Goal: Book appointment/travel/reservation

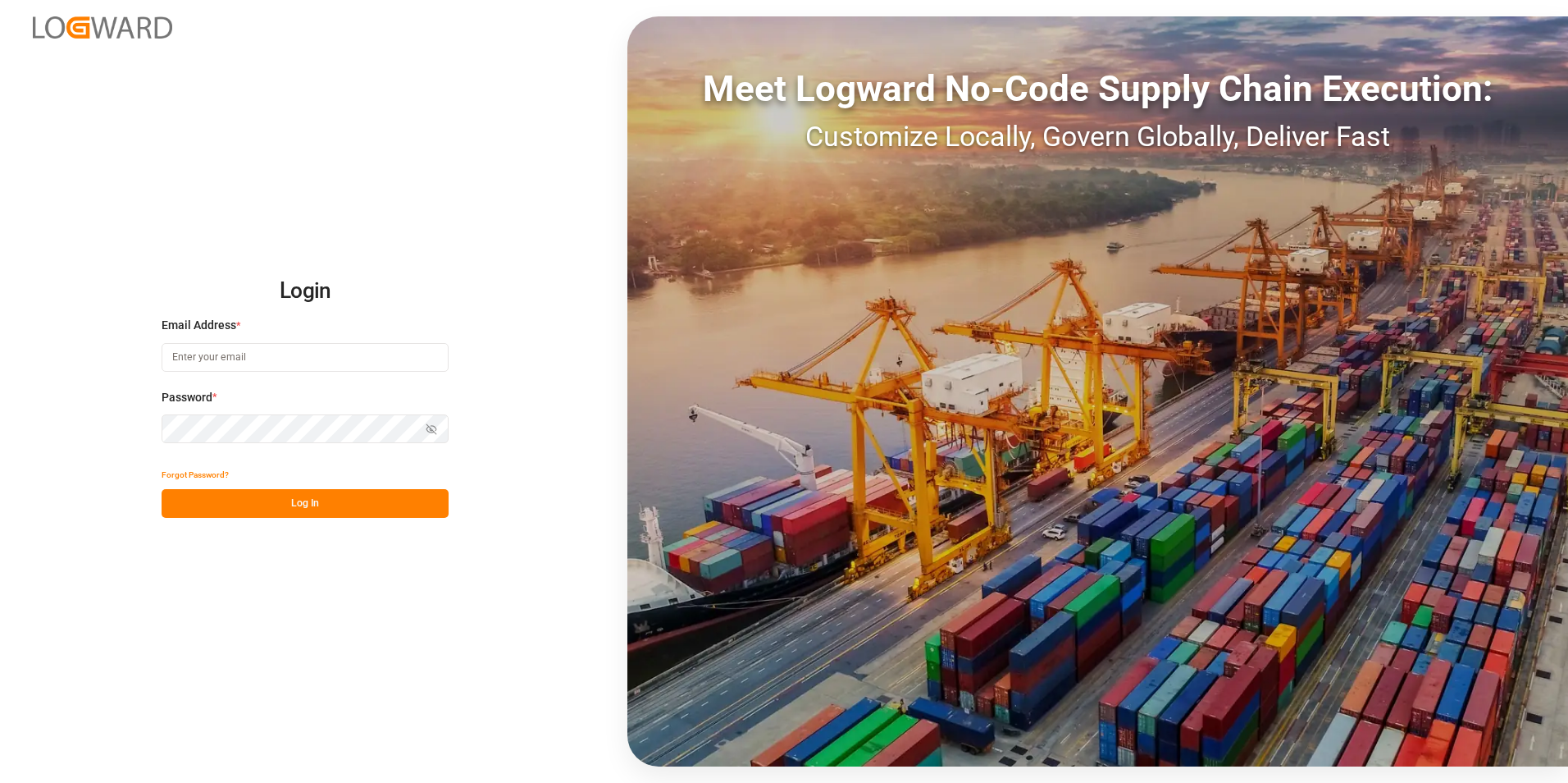
type input "[EMAIL_ADDRESS][DOMAIN_NAME]"
click at [324, 503] on button "Log In" at bounding box center [305, 503] width 287 height 29
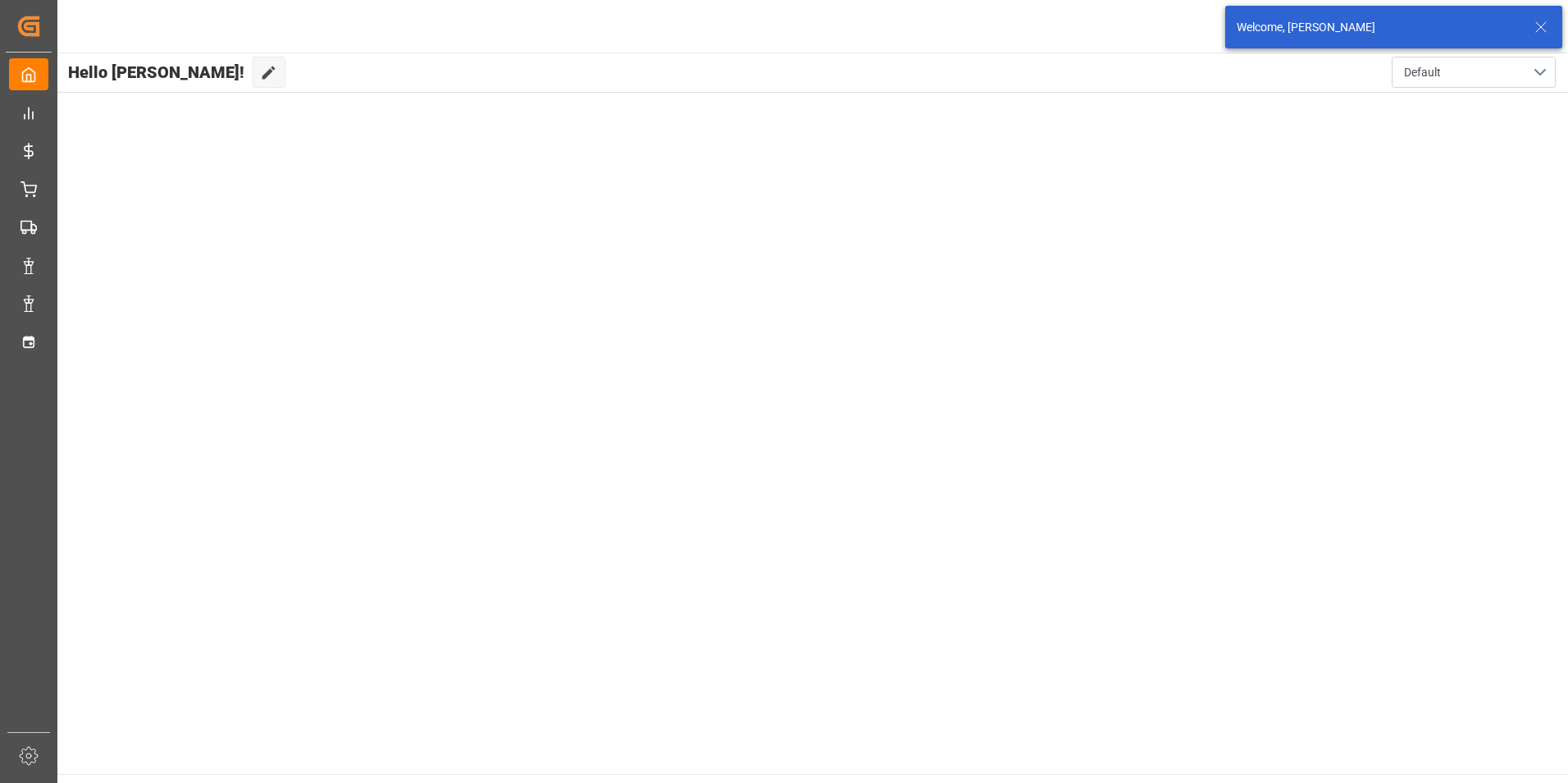
click at [1543, 26] on icon at bounding box center [1540, 27] width 20 height 20
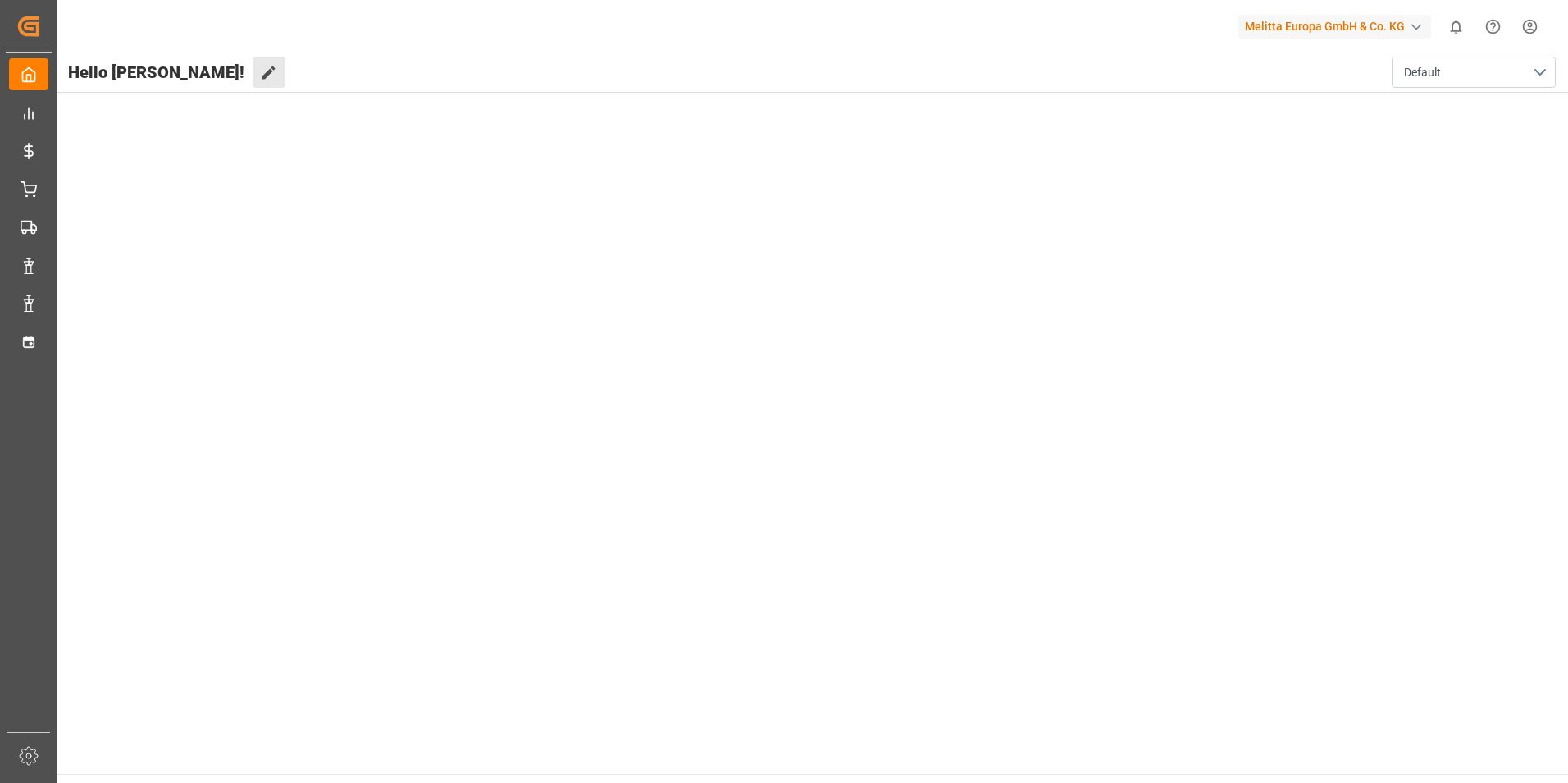
click at [253, 76] on button "Edit Cockpit" at bounding box center [269, 72] width 33 height 32
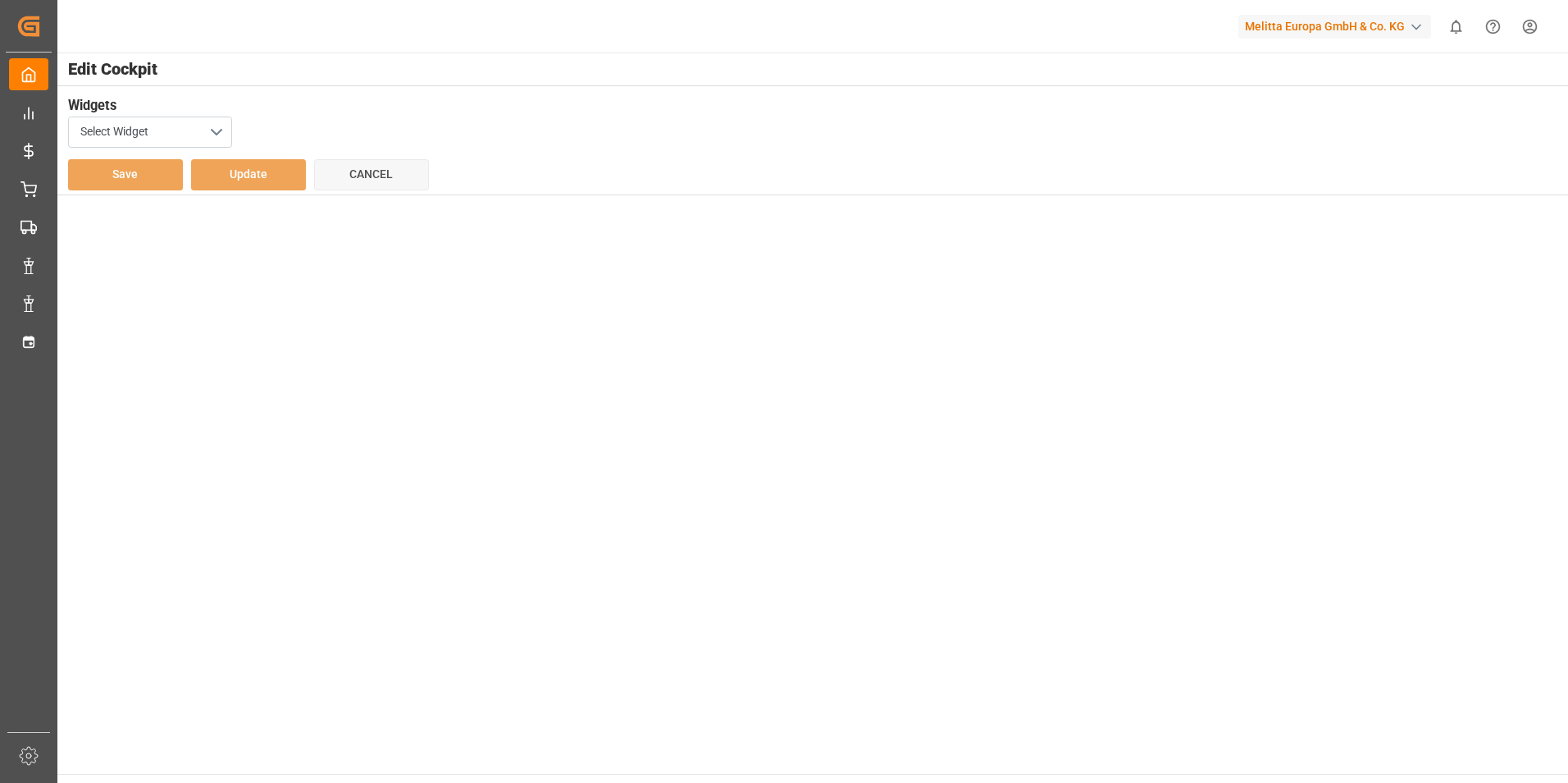
click at [386, 102] on h3 "Widgets" at bounding box center [803, 105] width 1470 height 20
click at [404, 102] on h3 "Widgets" at bounding box center [803, 105] width 1470 height 20
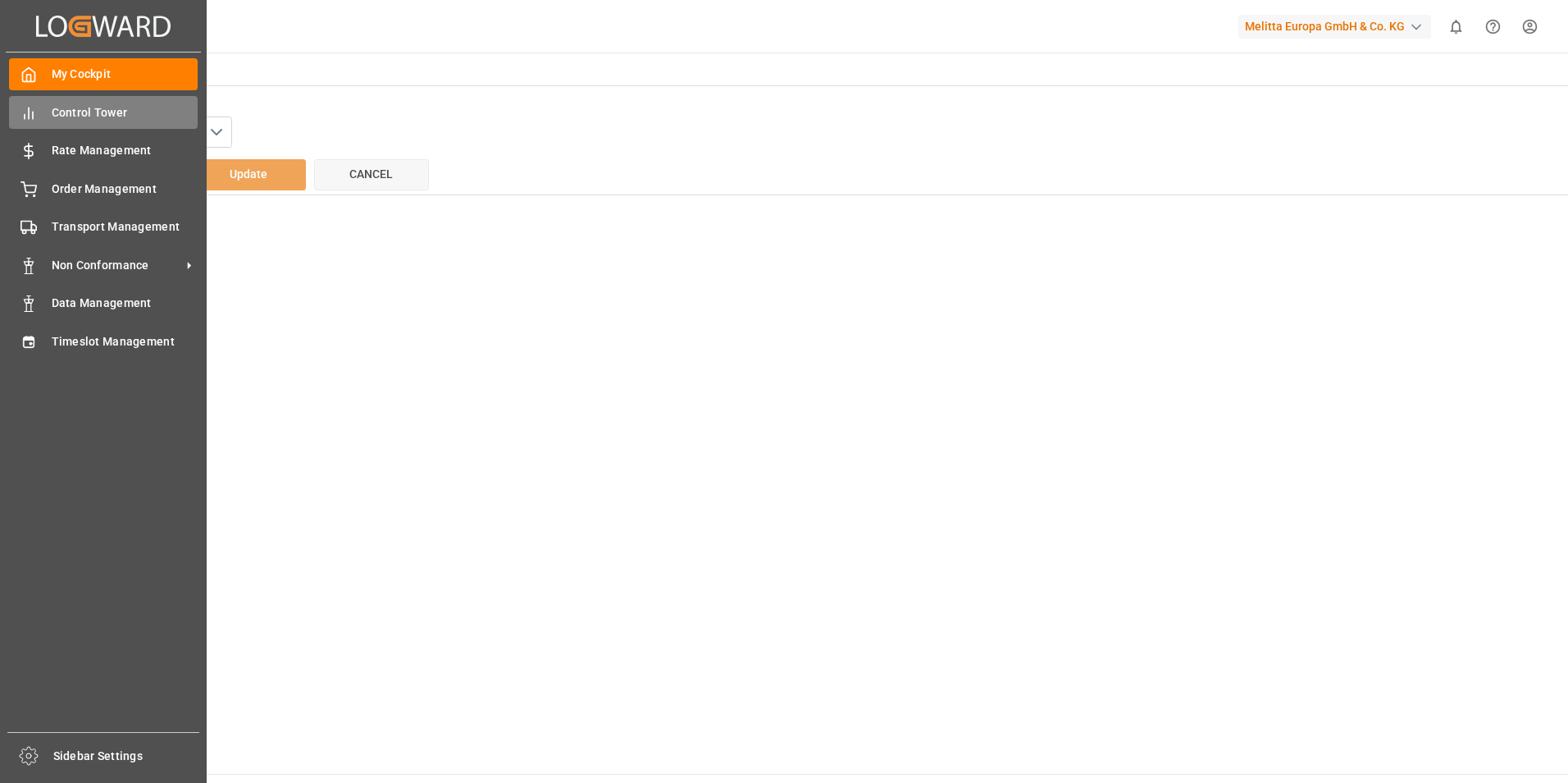
click at [37, 118] on div "Control Tower Control Tower" at bounding box center [102, 111] width 188 height 32
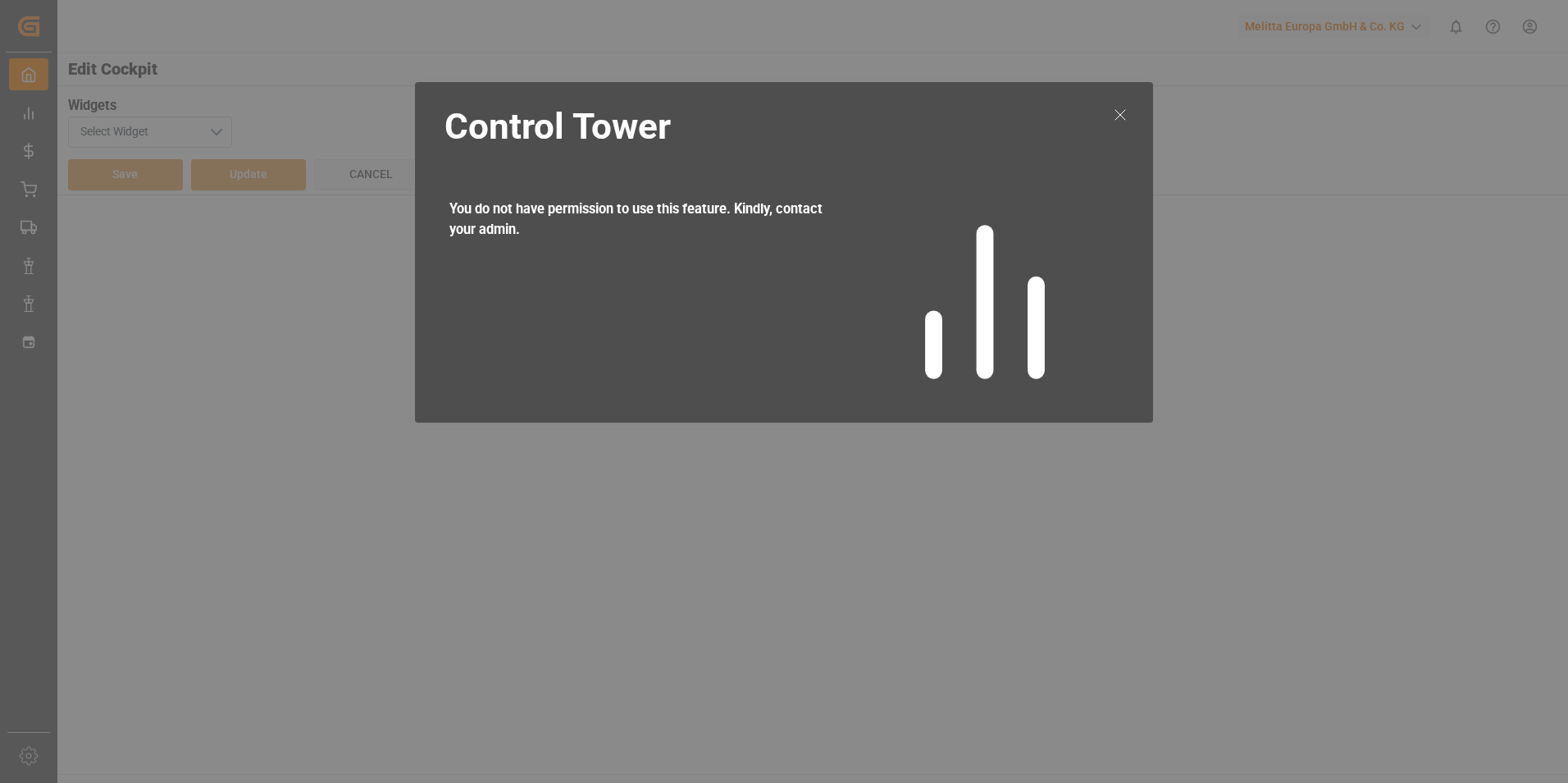
click at [1115, 118] on icon at bounding box center [1120, 115] width 20 height 20
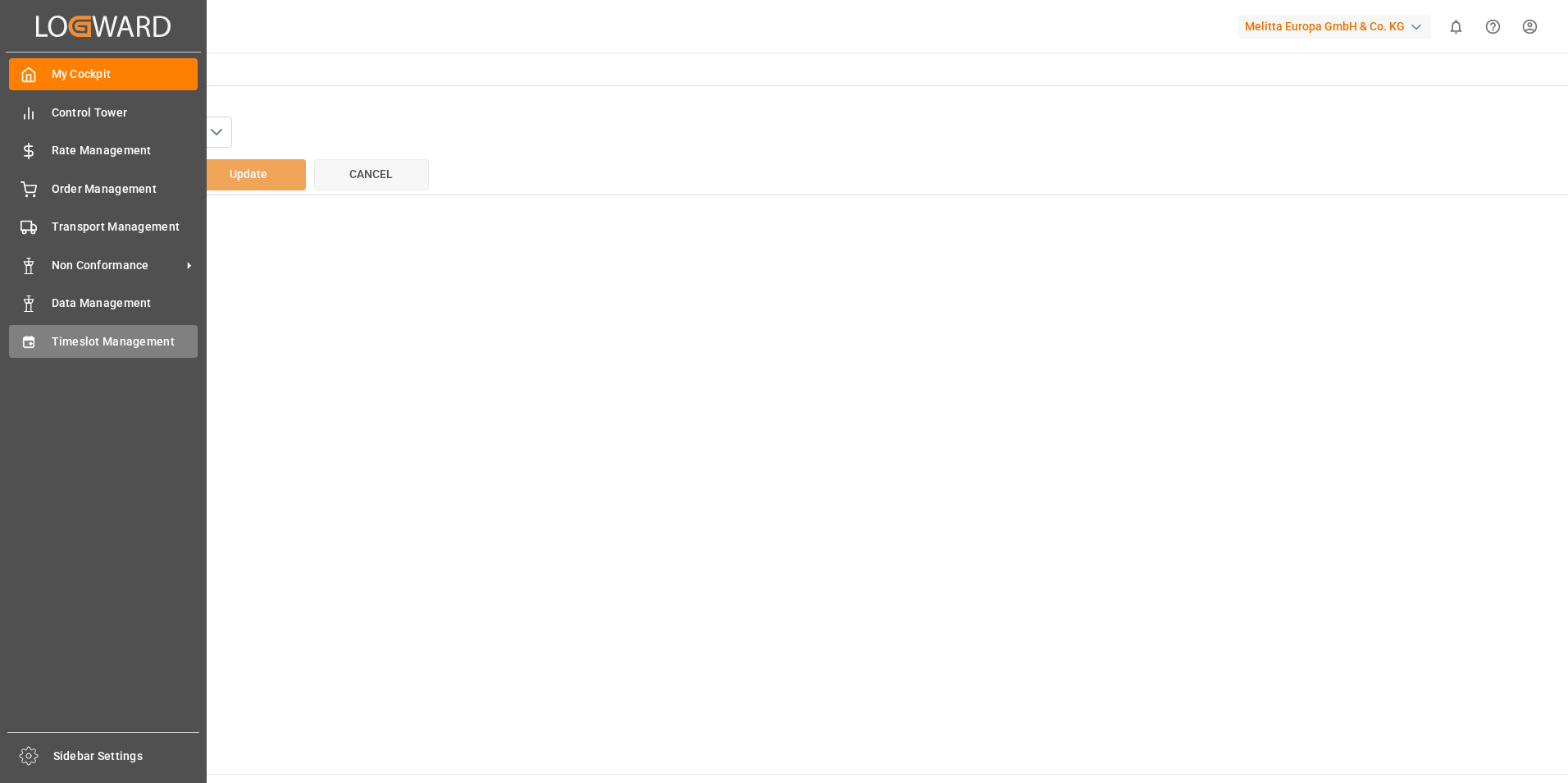
click at [141, 334] on span "Timeslot Management" at bounding box center [124, 342] width 146 height 17
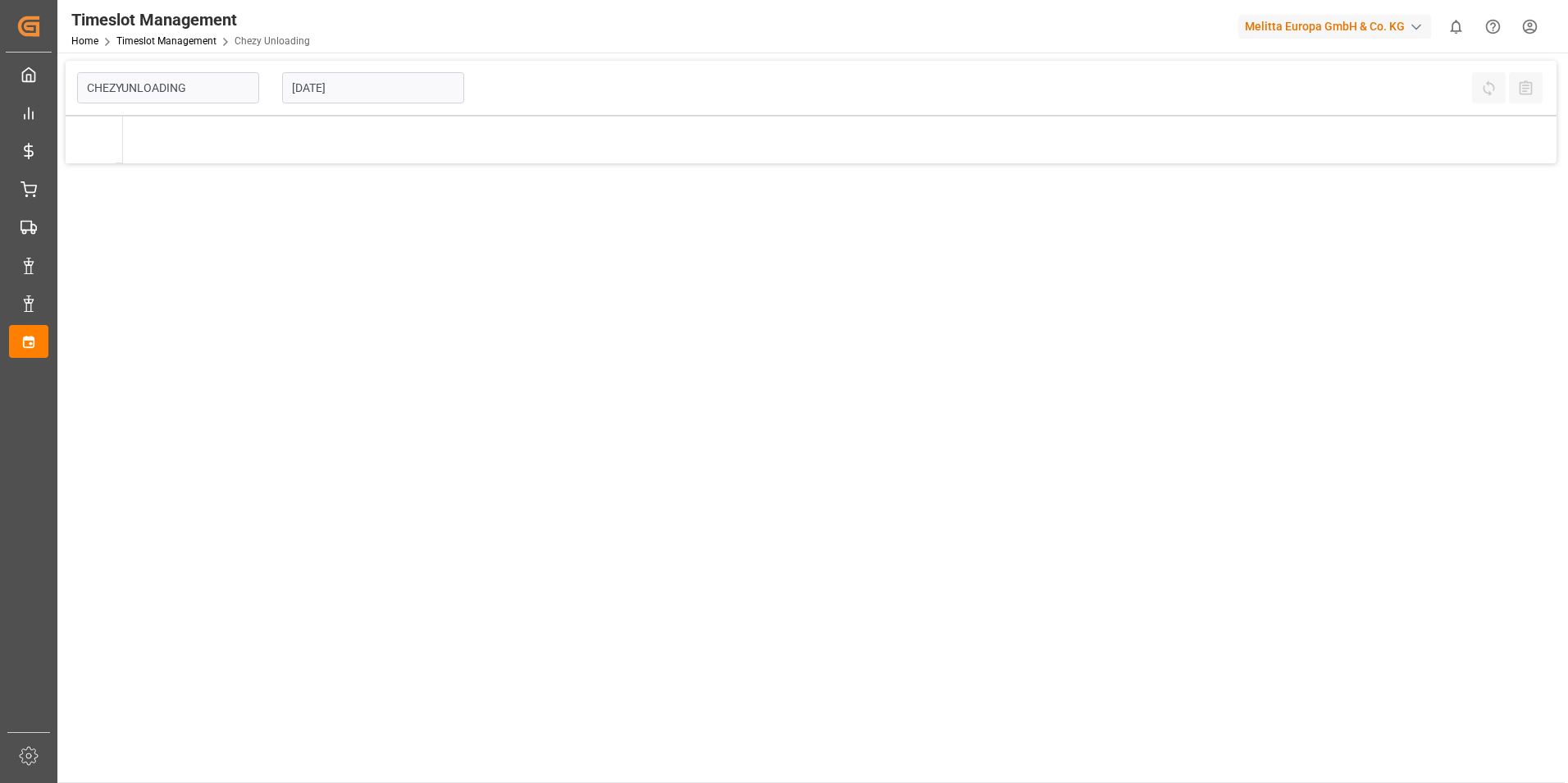
type input "Chezy Unloading"
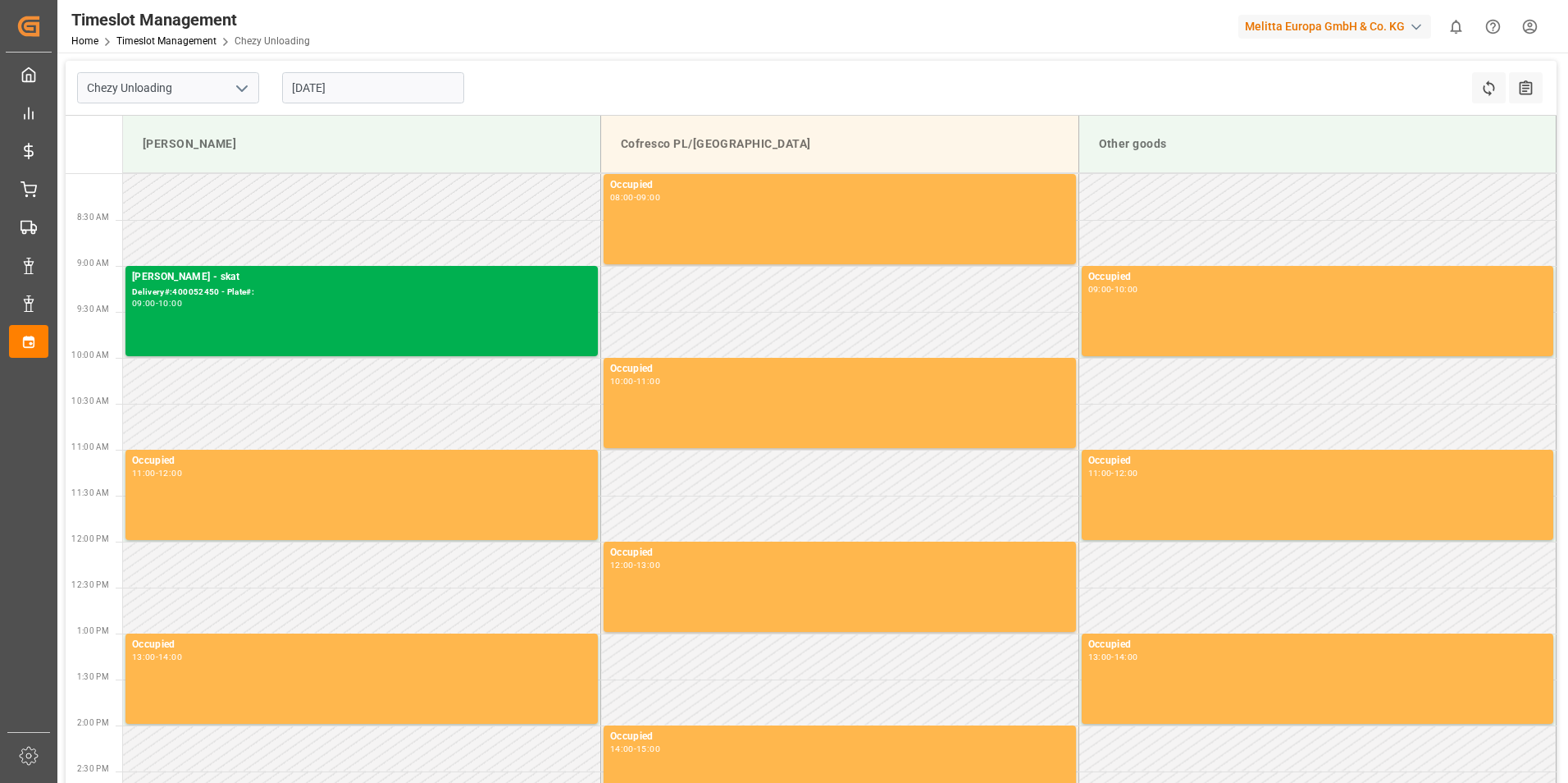
click at [243, 91] on icon "open menu" at bounding box center [242, 88] width 20 height 20
click at [199, 123] on div "Chezy Unloading" at bounding box center [167, 124] width 181 height 37
click at [413, 90] on input "[DATE]" at bounding box center [373, 87] width 182 height 32
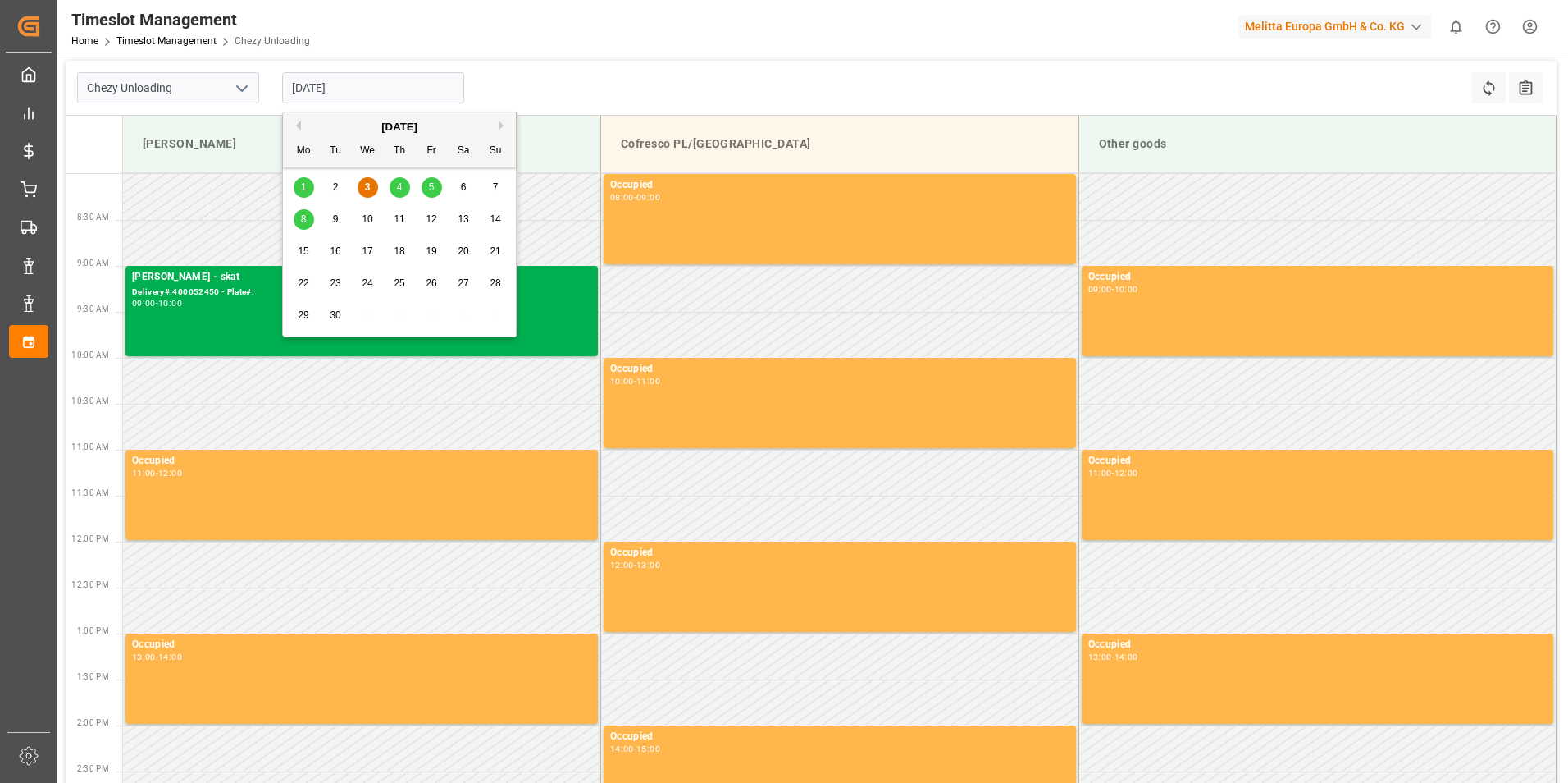
click at [301, 219] on span "8" at bounding box center [304, 219] width 6 height 11
type input "[DATE]"
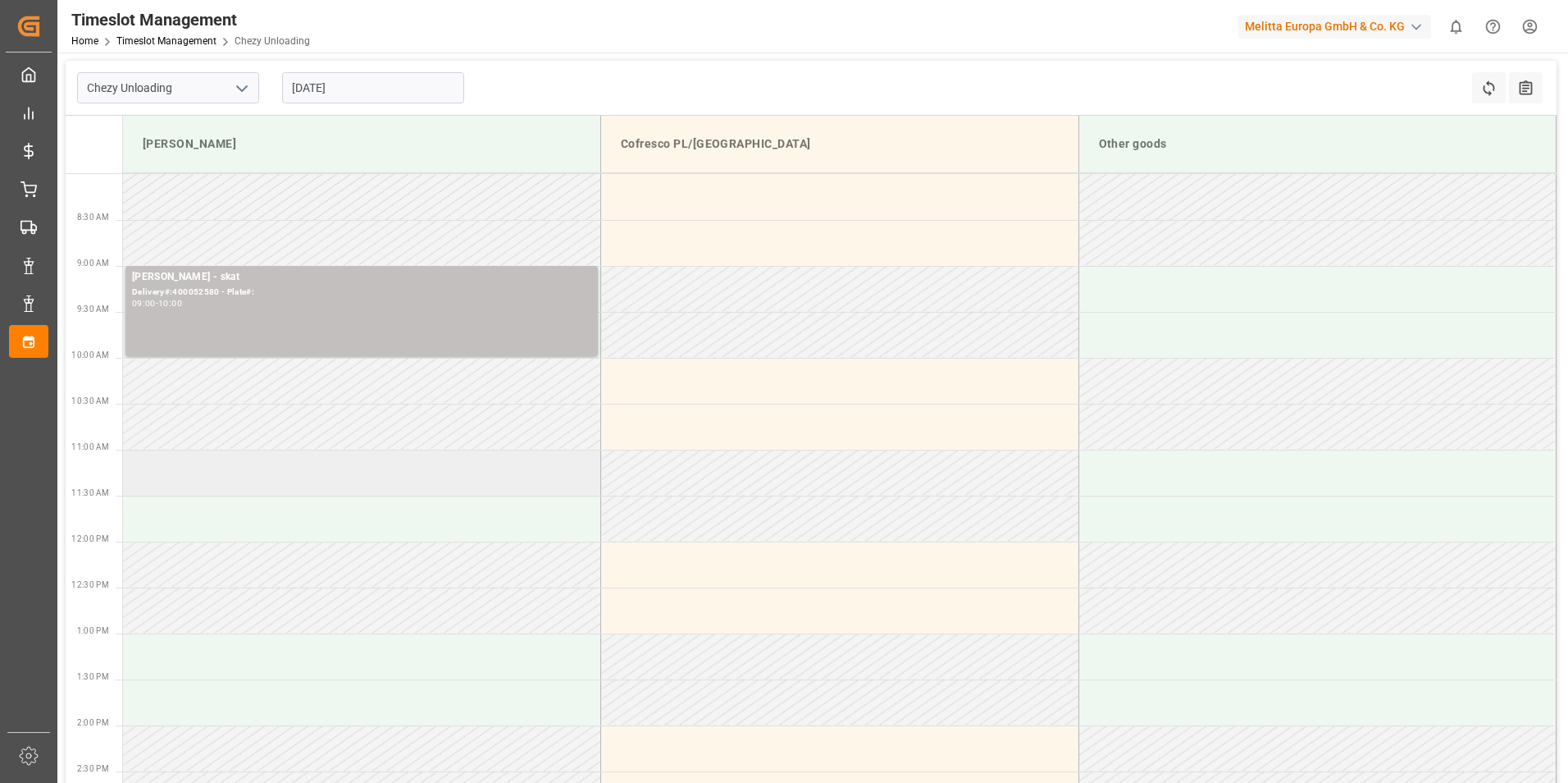
click at [223, 474] on td at bounding box center [363, 473] width 478 height 46
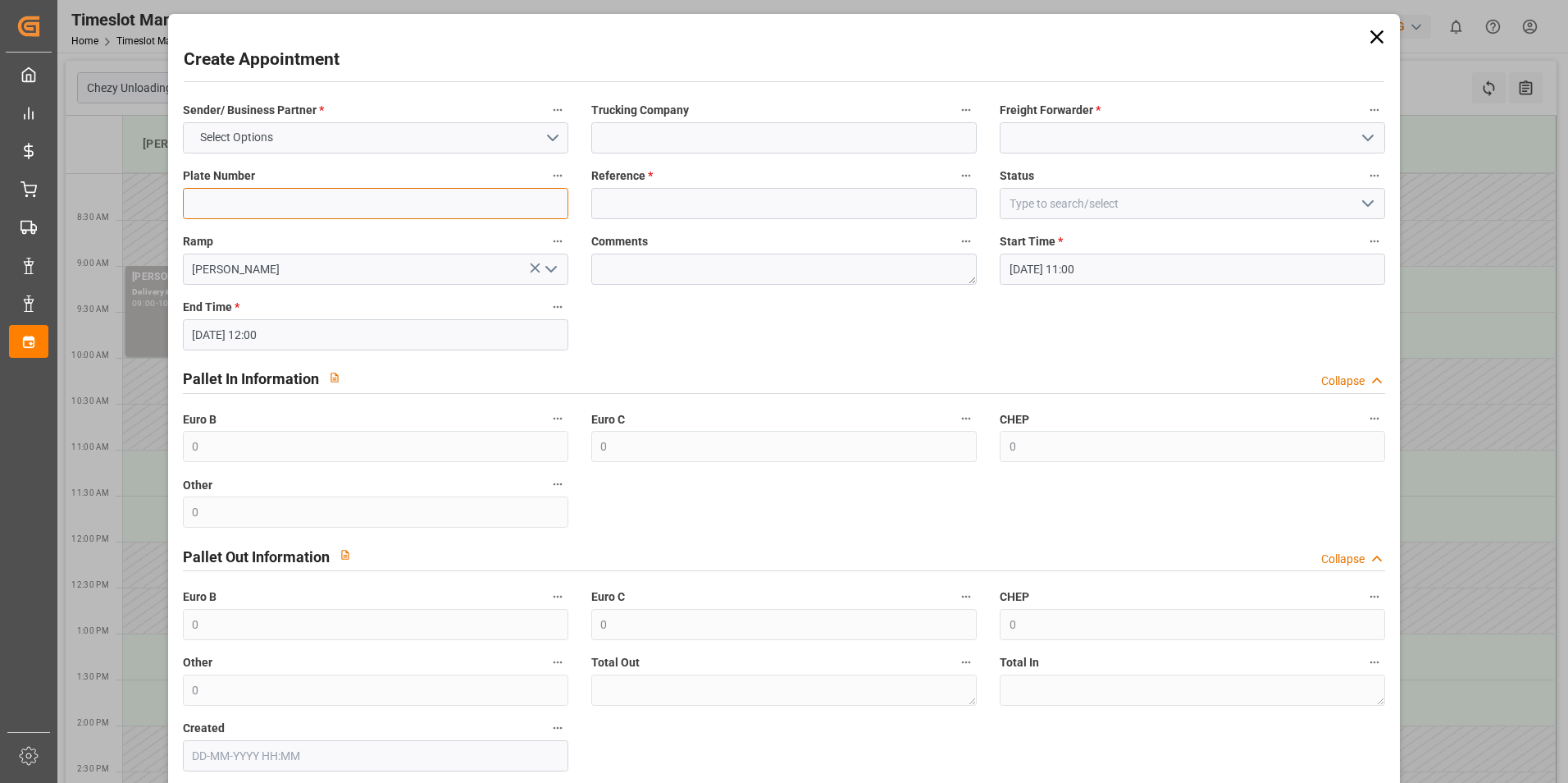
click at [437, 209] on input at bounding box center [375, 203] width 386 height 32
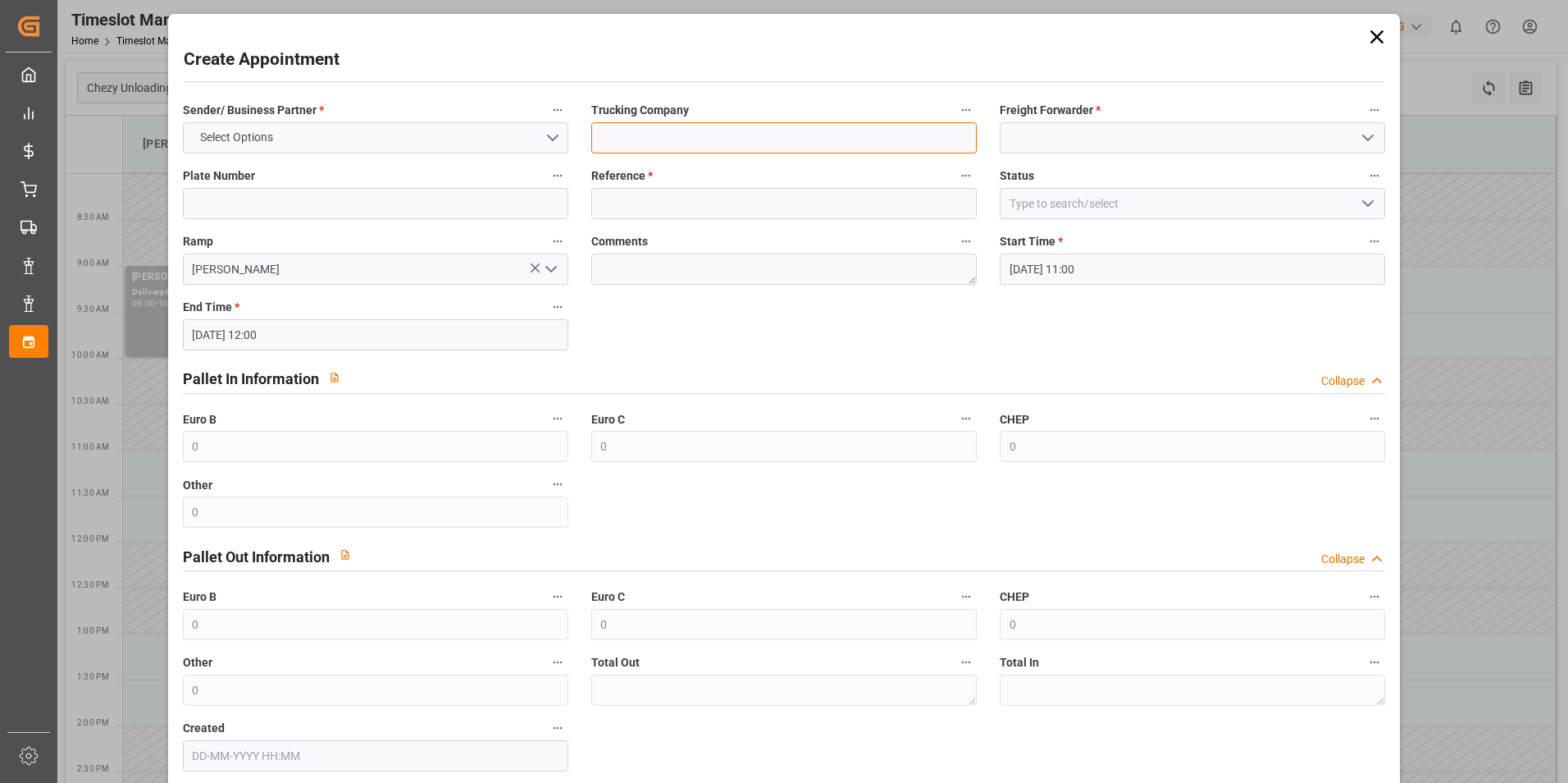
click at [781, 135] on input at bounding box center [784, 138] width 386 height 32
type input "skat"
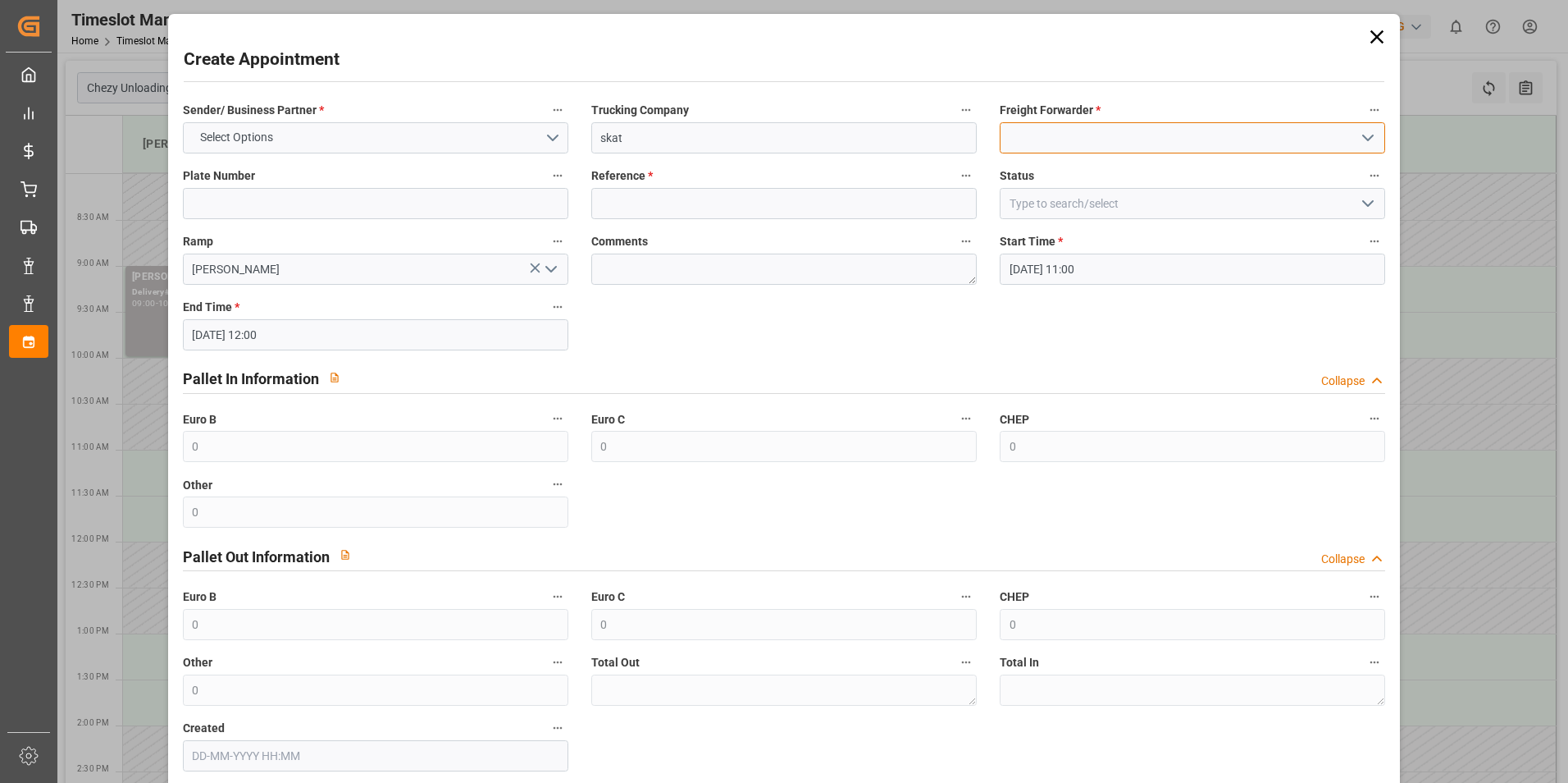
type input "skat"
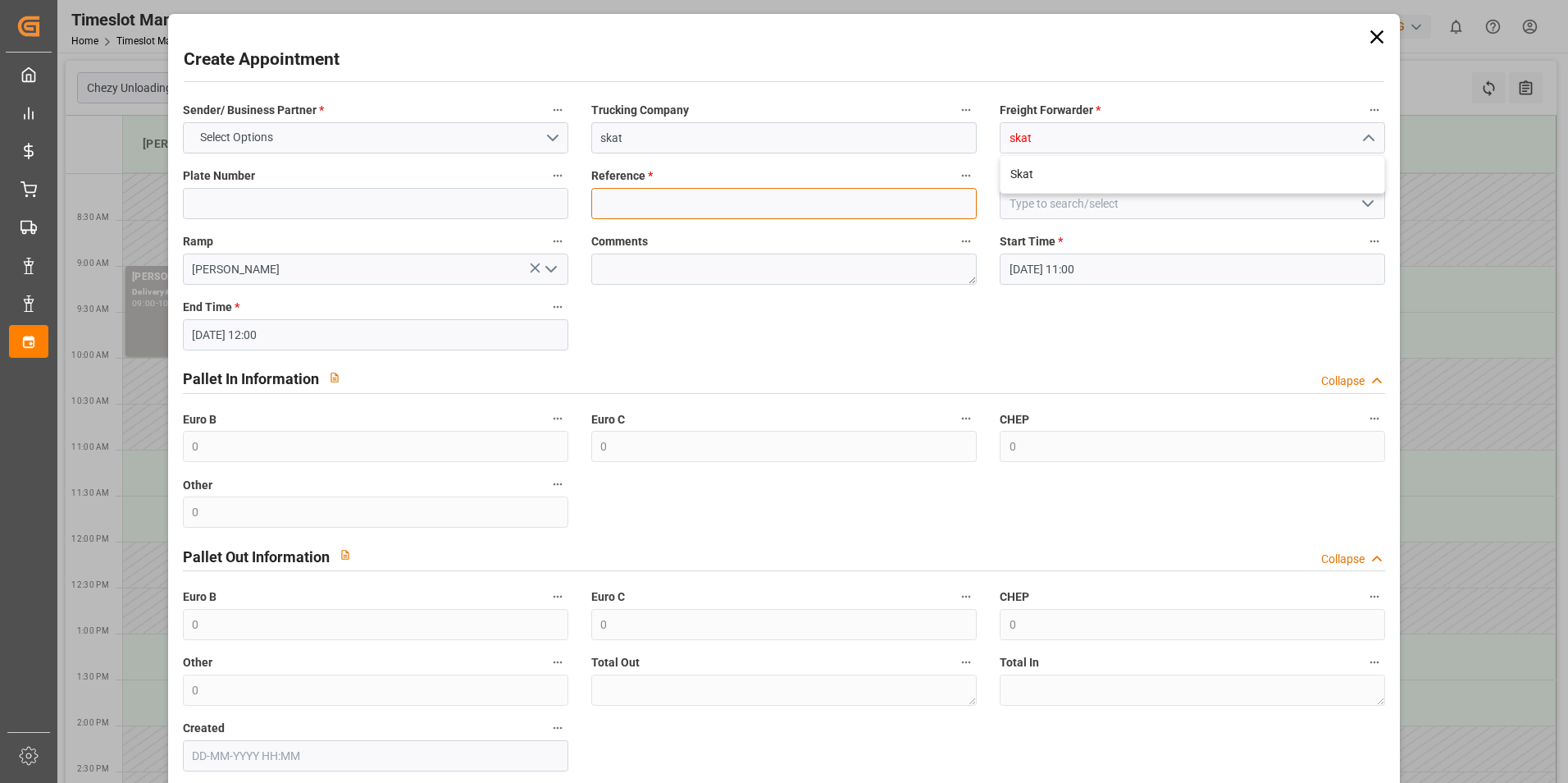
drag, startPoint x: 824, startPoint y: 201, endPoint x: 802, endPoint y: 195, distance: 22.8
click at [824, 201] on input at bounding box center [784, 203] width 386 height 32
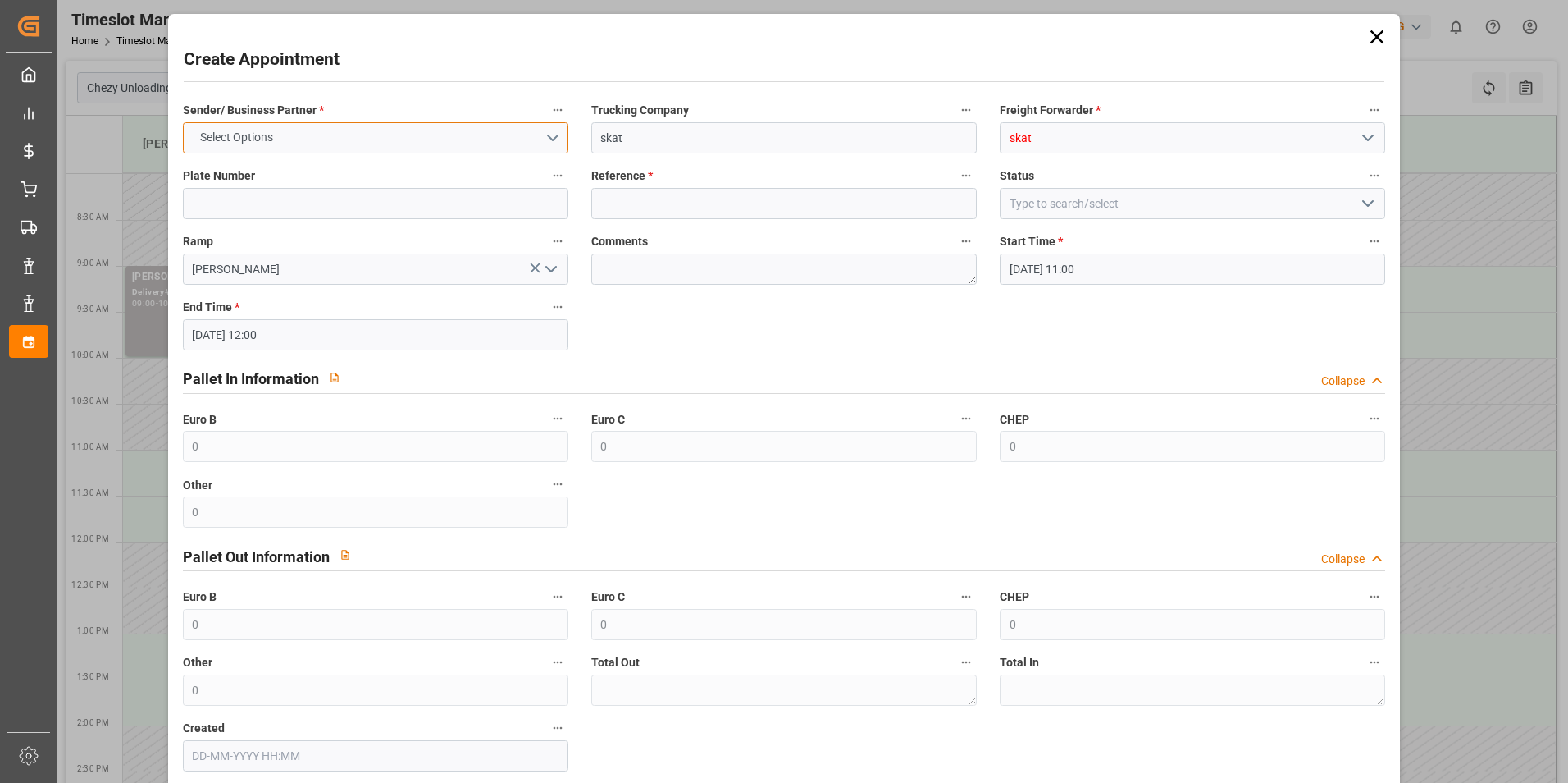
click at [493, 128] on button "Select Options" at bounding box center [375, 138] width 386 height 32
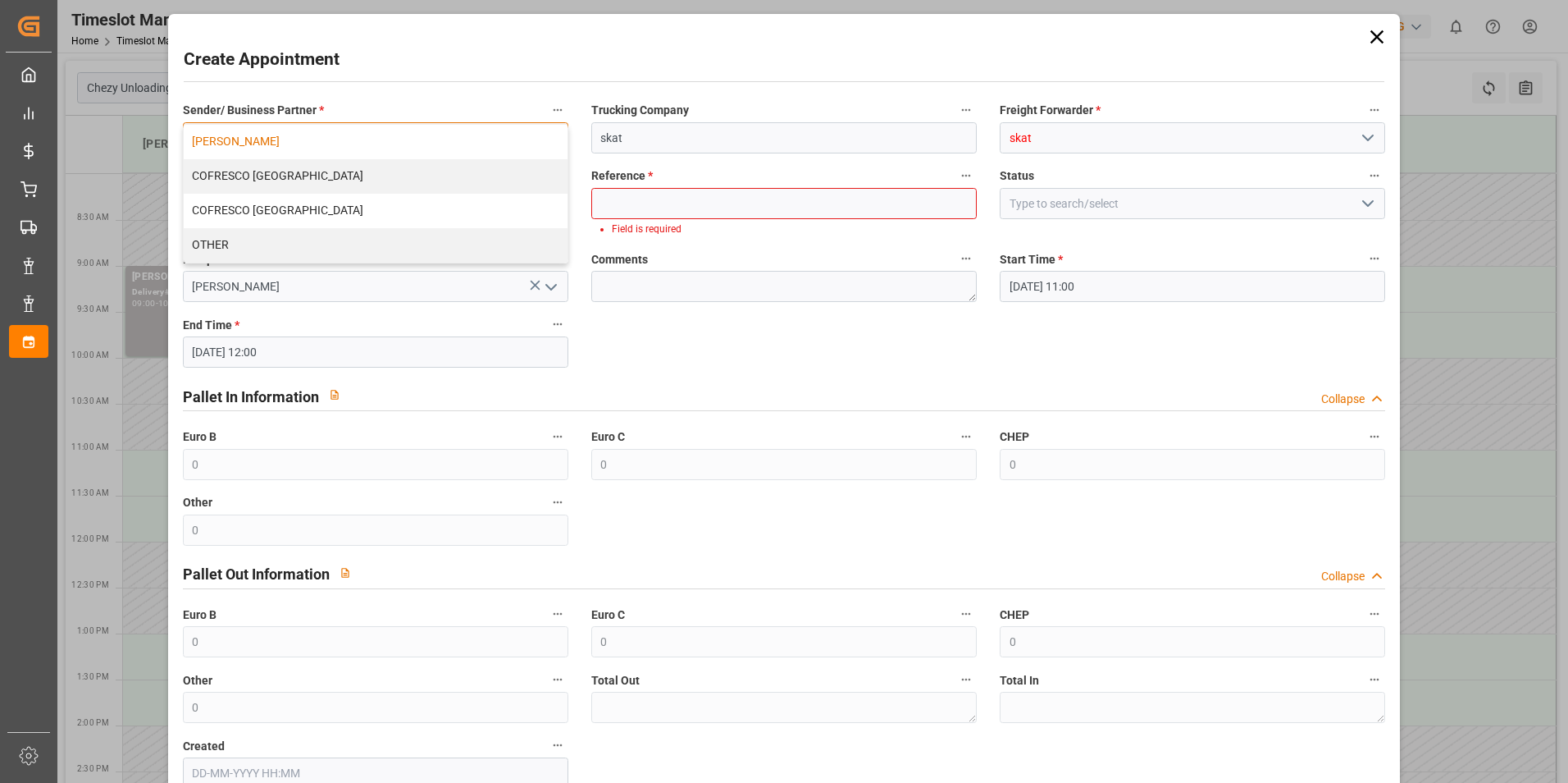
click at [328, 148] on div "[PERSON_NAME]" at bounding box center [375, 142] width 384 height 34
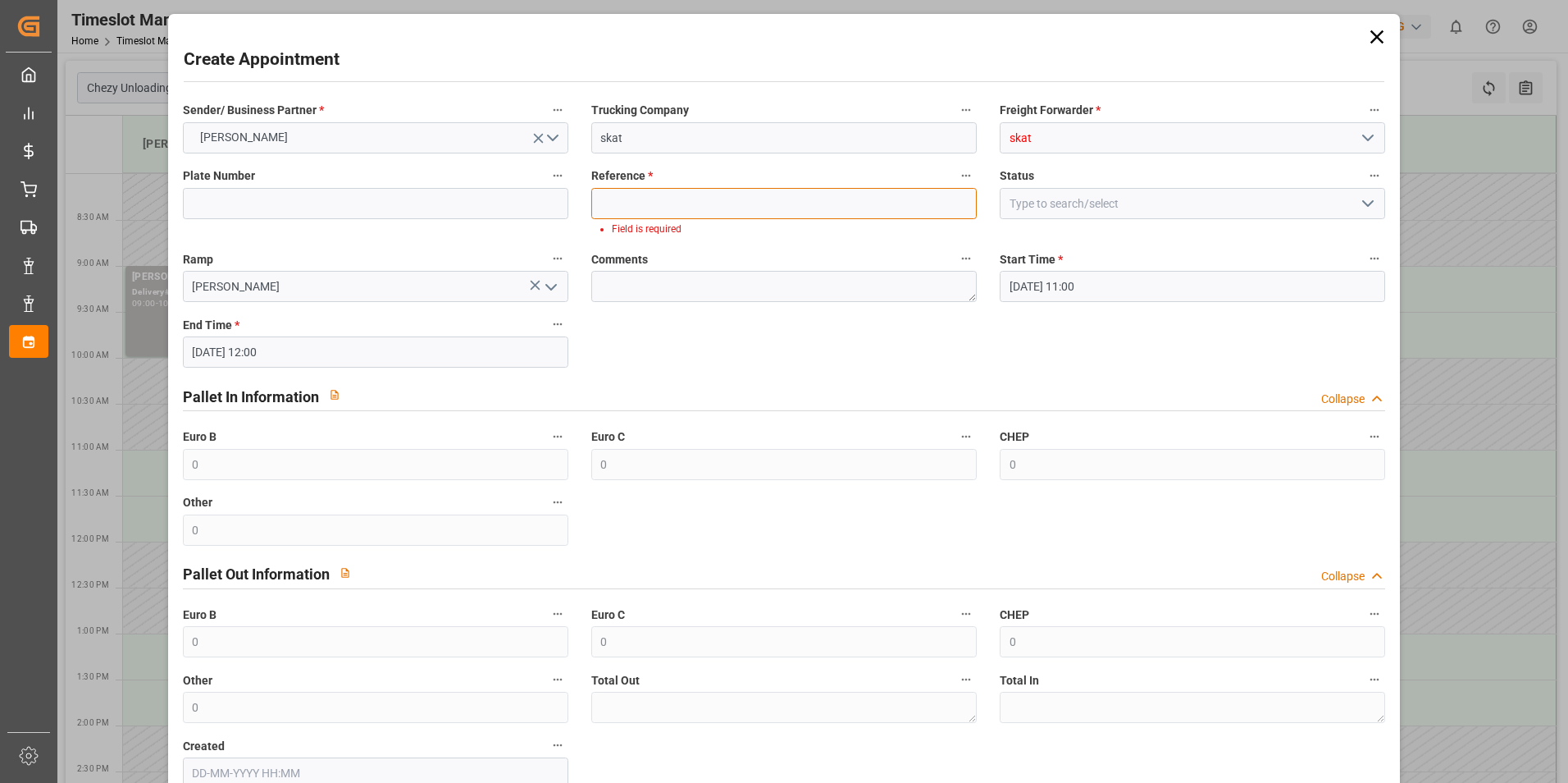
drag, startPoint x: 730, startPoint y: 199, endPoint x: 747, endPoint y: 209, distance: 19.7
click at [732, 200] on input at bounding box center [784, 203] width 386 height 32
click at [673, 213] on input at bounding box center [784, 203] width 386 height 32
paste input "400052578"
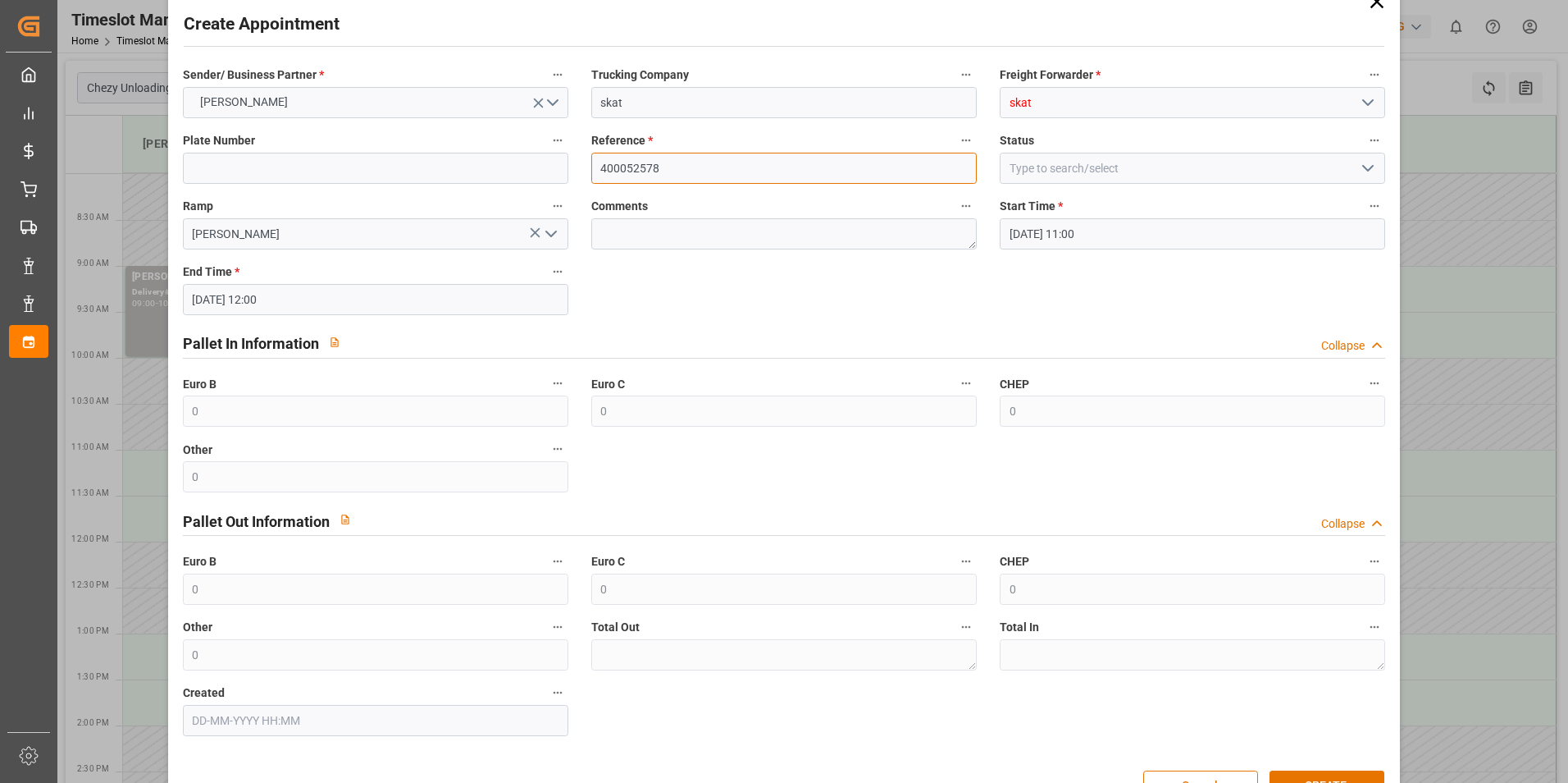
scroll to position [83, 0]
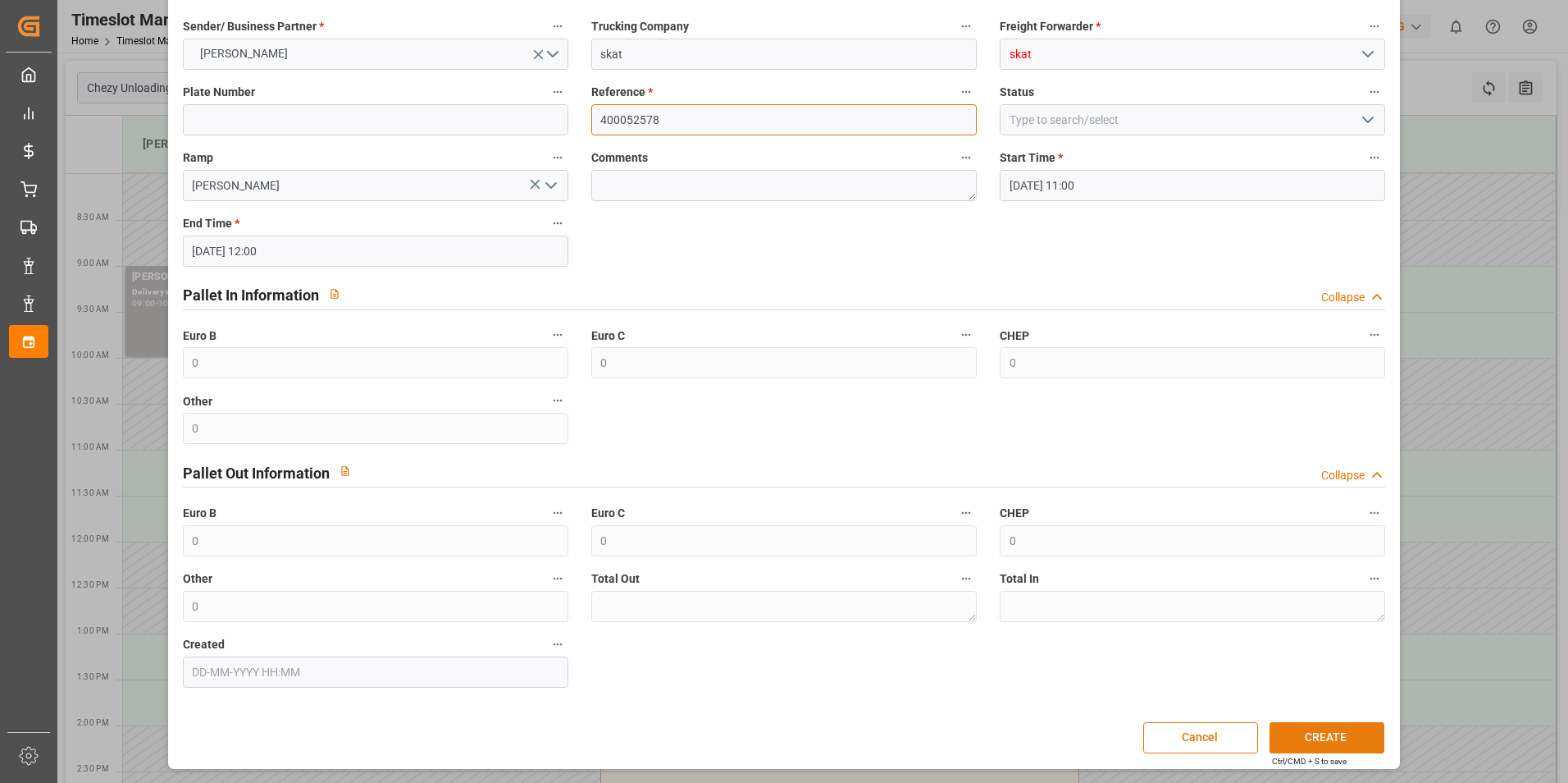
type input "400052578"
click at [1336, 732] on button "CREATE" at bounding box center [1327, 737] width 115 height 32
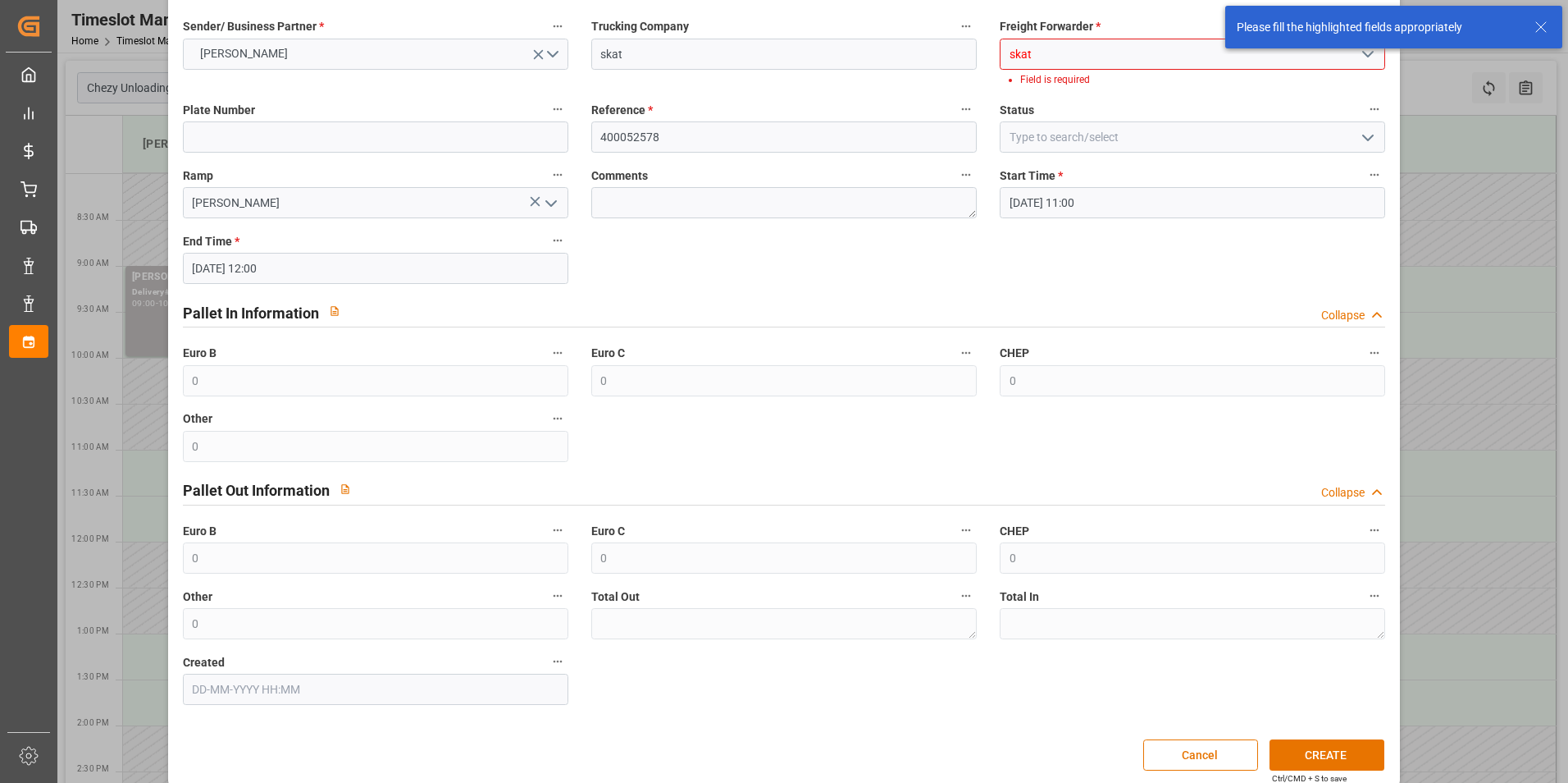
click at [1111, 60] on input "skat" at bounding box center [1192, 54] width 386 height 32
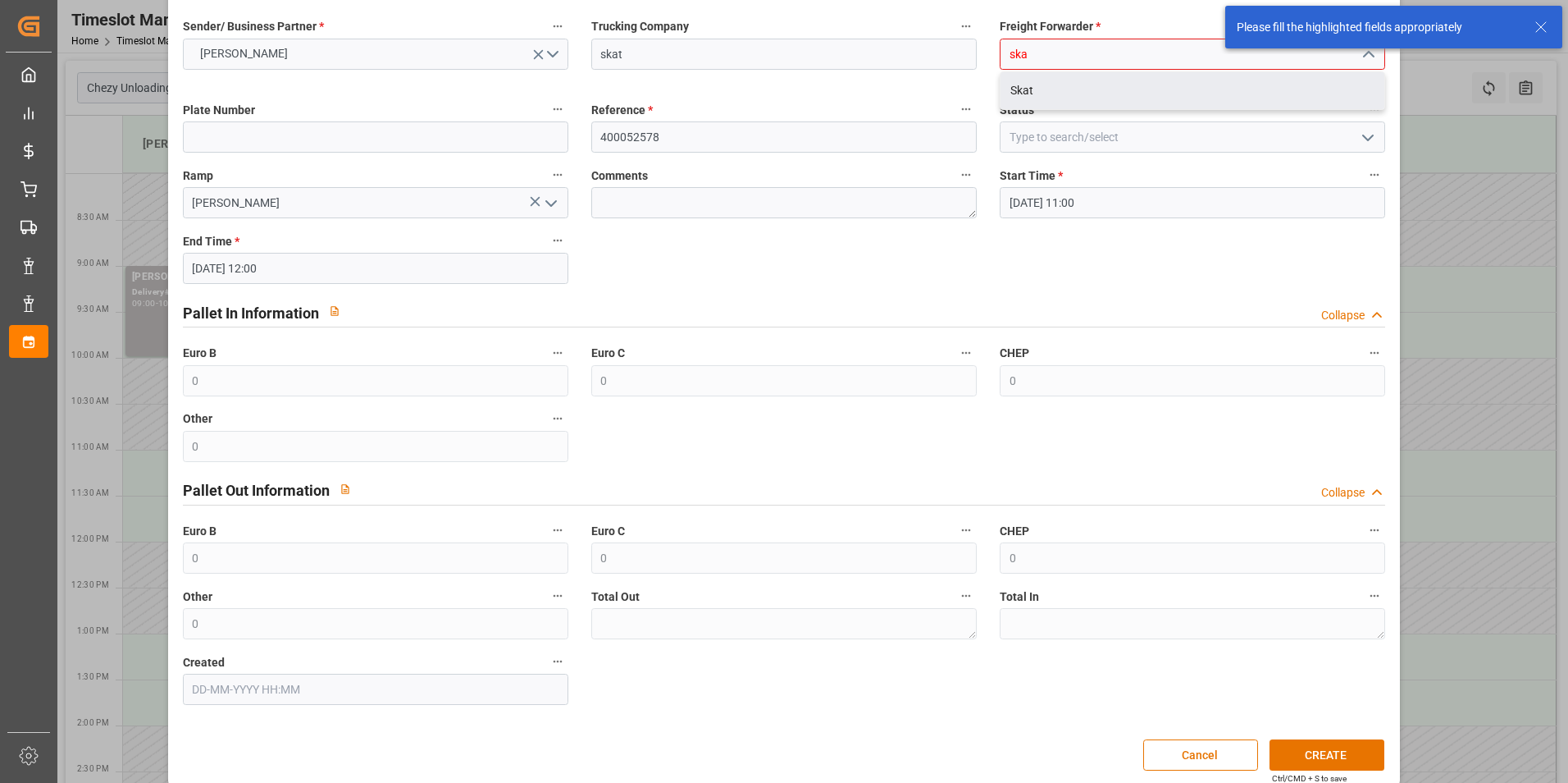
drag, startPoint x: 1105, startPoint y: 72, endPoint x: 1105, endPoint y: 91, distance: 19.0
click at [1105, 82] on div "Skat" at bounding box center [1192, 90] width 384 height 37
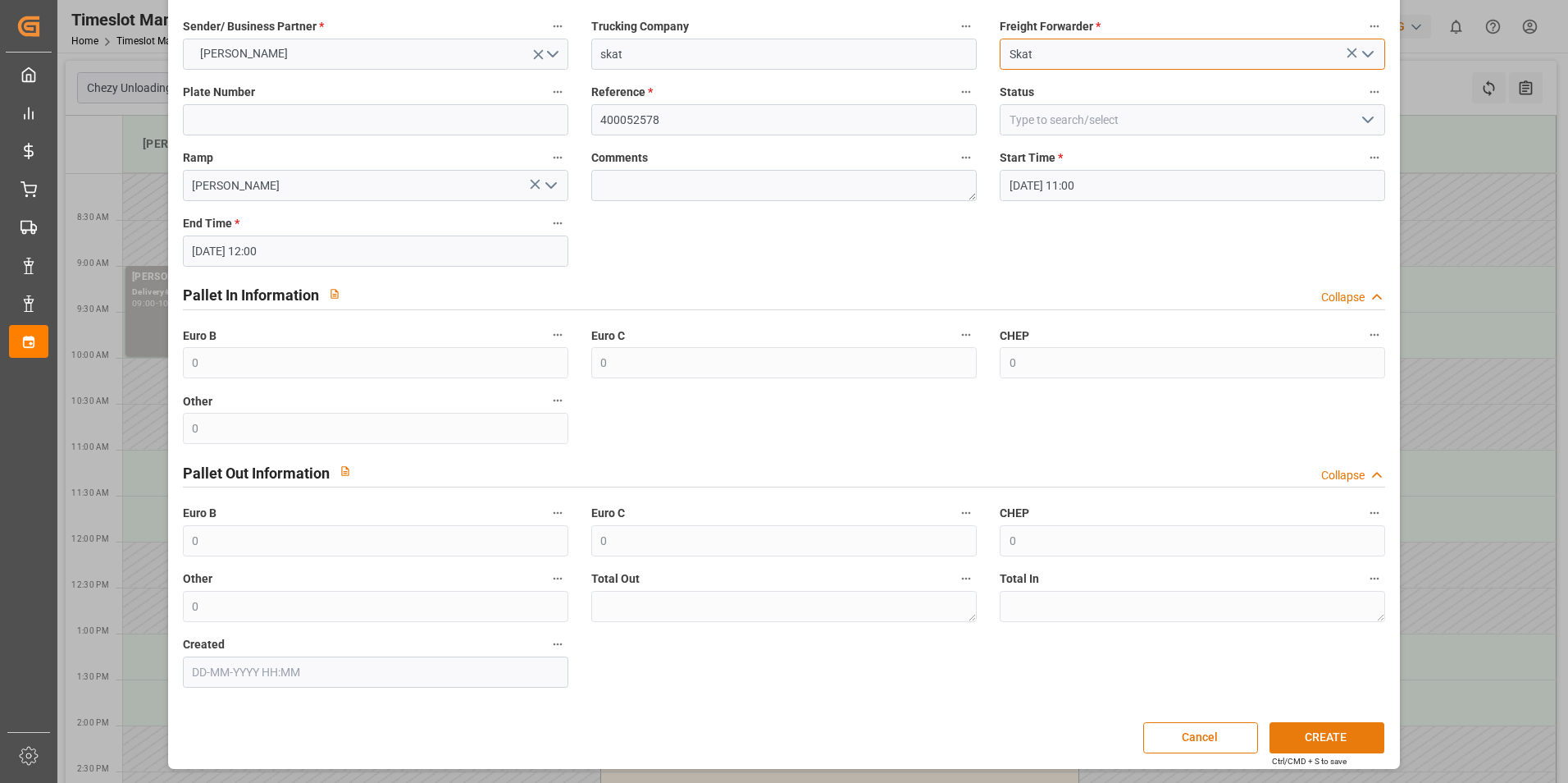
type input "Skat"
click at [1336, 742] on button "CREATE" at bounding box center [1327, 737] width 115 height 32
